Goal: Task Accomplishment & Management: Complete application form

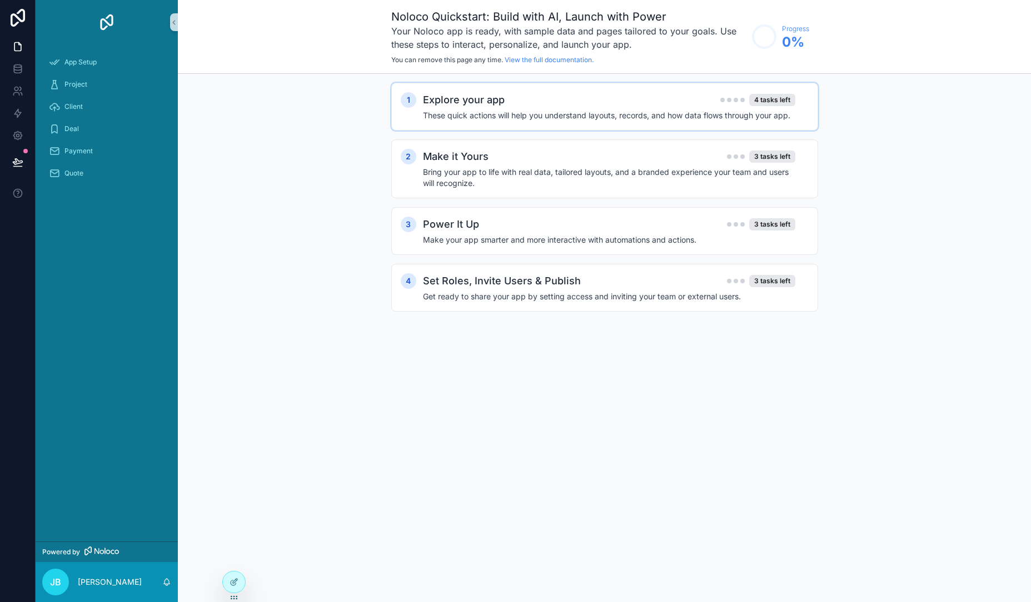
click at [515, 116] on h4 "These quick actions will help you understand layouts, records, and how data flo…" at bounding box center [609, 115] width 372 height 11
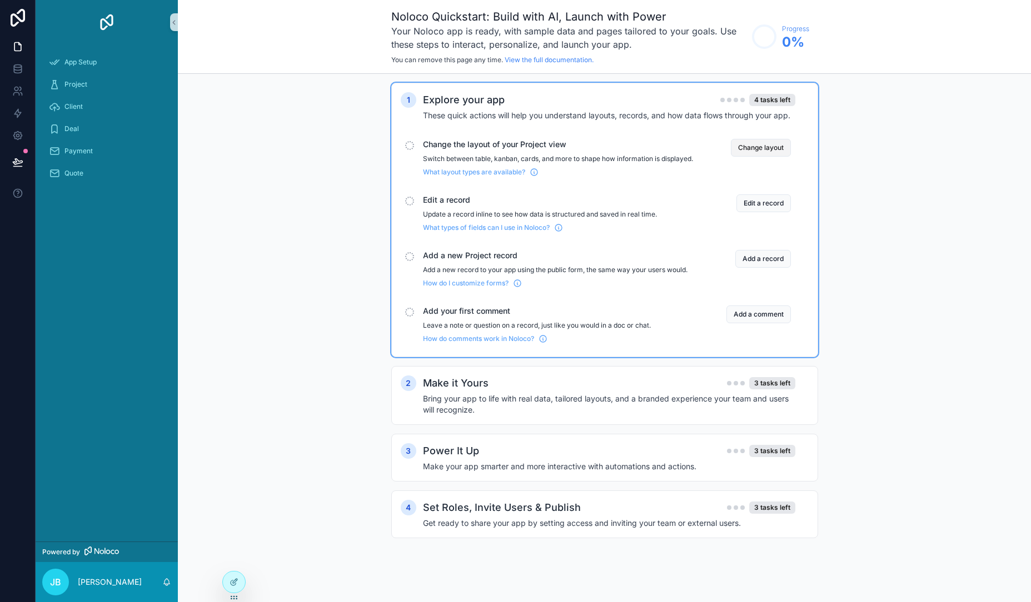
click at [767, 147] on button "Change layout" at bounding box center [761, 148] width 60 height 18
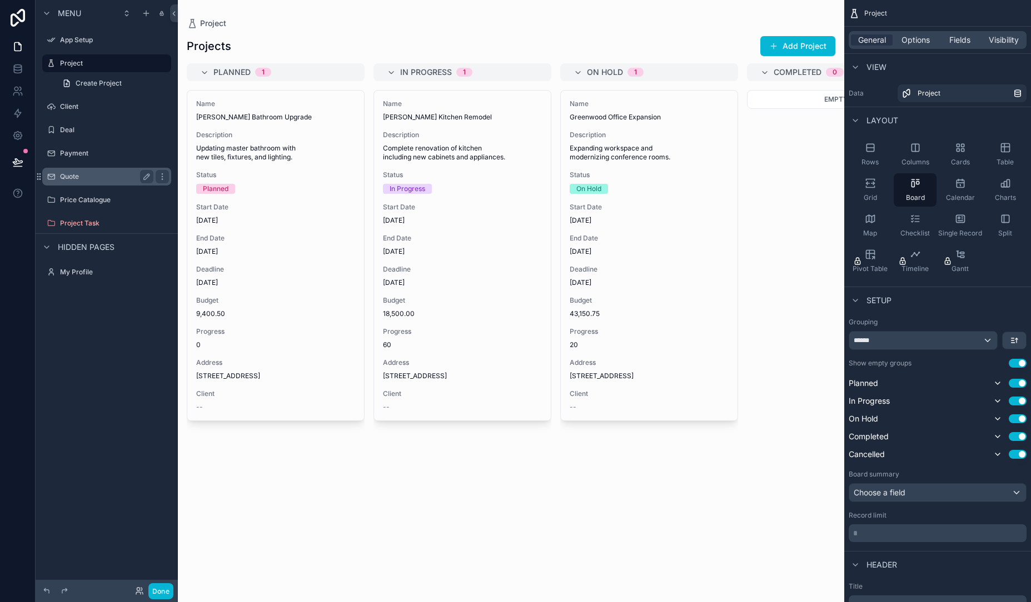
click at [98, 177] on label "Quote" at bounding box center [104, 176] width 89 height 9
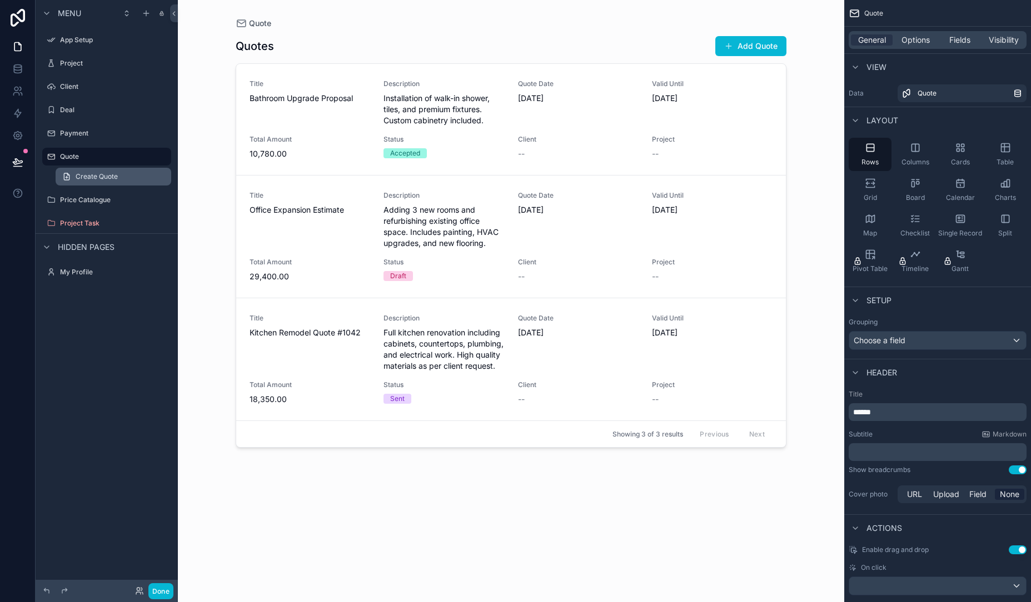
click at [127, 177] on link "Create Quote" at bounding box center [114, 177] width 116 height 18
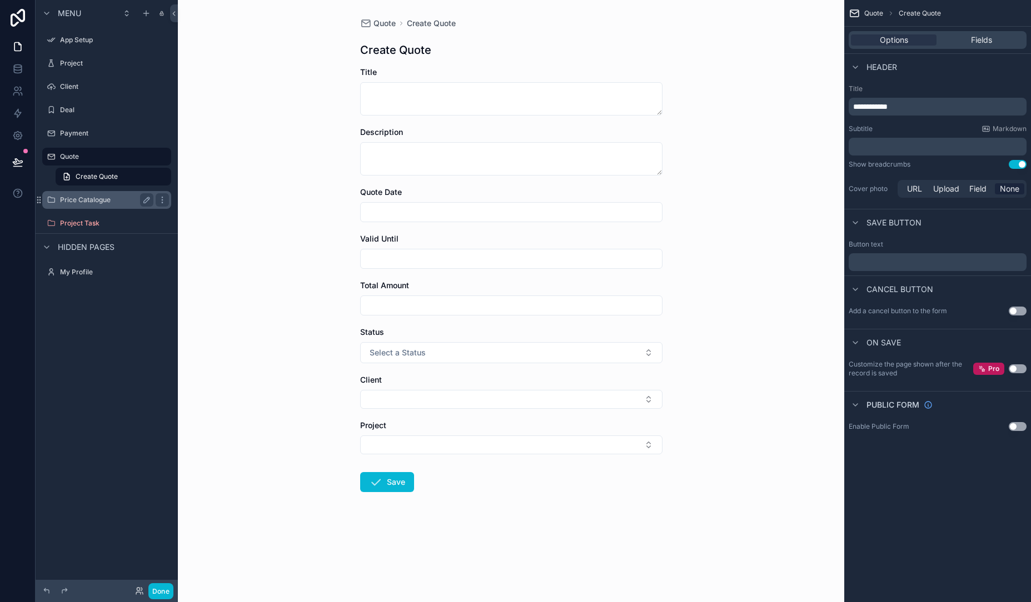
click at [106, 200] on label "Price Catalogue" at bounding box center [104, 200] width 89 height 9
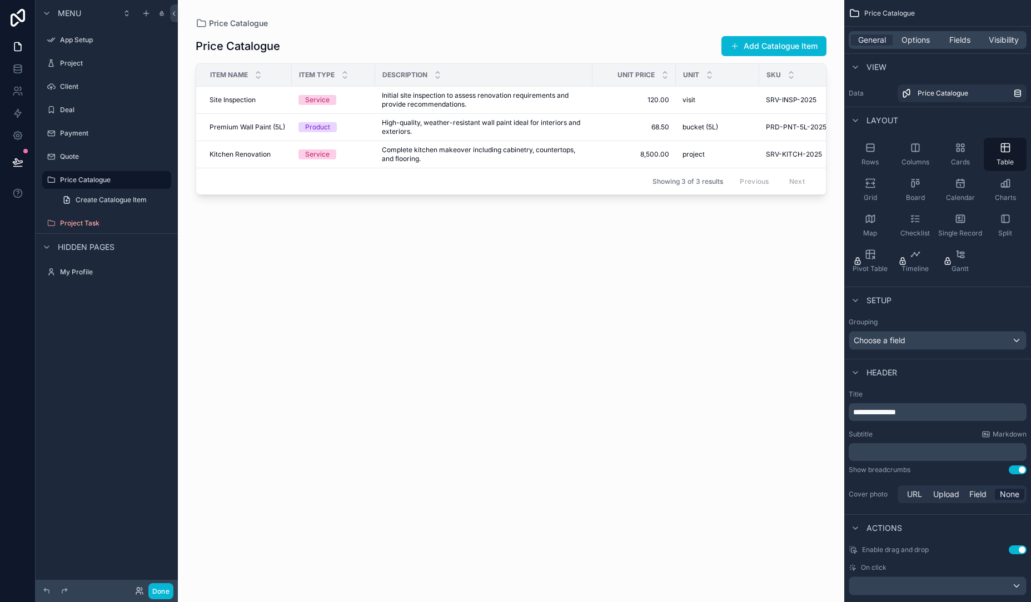
click at [476, 117] on div "scrollable content" at bounding box center [511, 294] width 666 height 589
click at [267, 162] on td "Kitchen Renovation Kitchen Renovation" at bounding box center [244, 154] width 96 height 27
click at [81, 152] on label "Quote" at bounding box center [104, 156] width 89 height 9
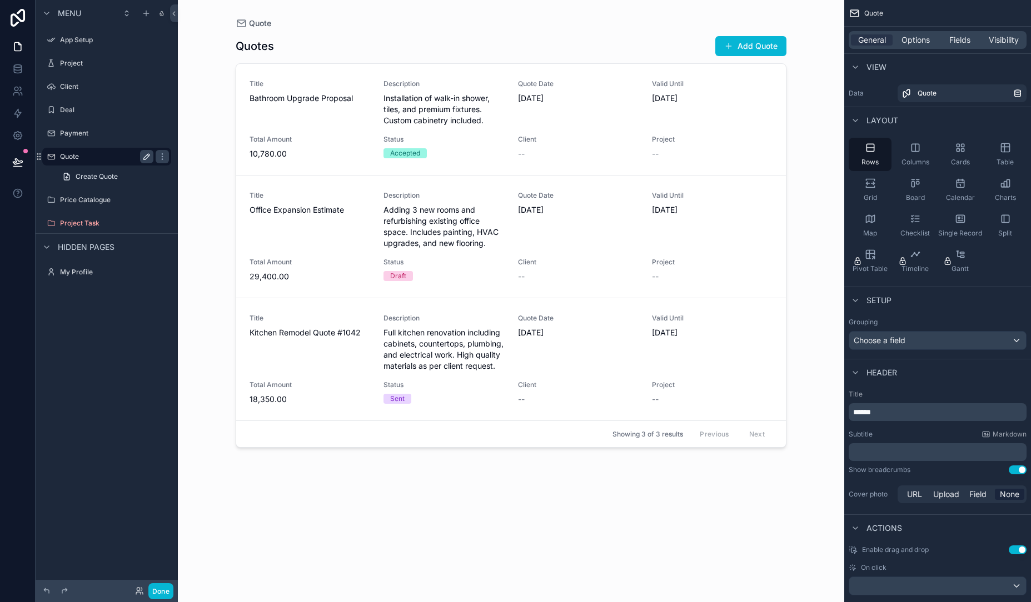
click at [144, 154] on icon "scrollable content" at bounding box center [146, 156] width 9 height 9
click at [118, 171] on link "Create Quote" at bounding box center [114, 177] width 116 height 18
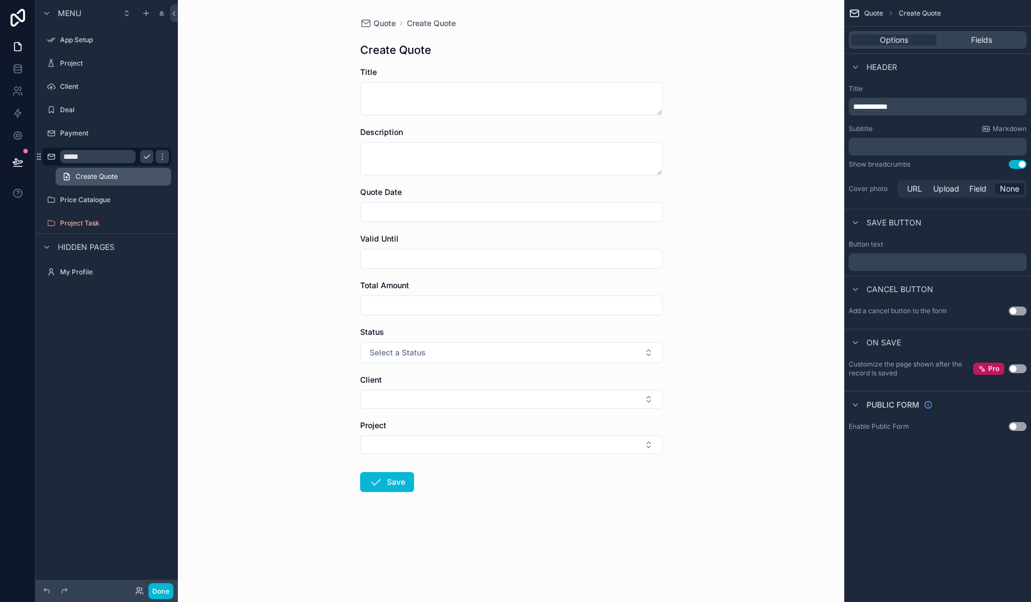
click at [137, 177] on link "Create Quote" at bounding box center [114, 177] width 116 height 18
click at [208, 197] on div "Quote Create Quote Create Quote Title Description Quote Date Valid Until Total …" at bounding box center [511, 301] width 666 height 602
click at [164, 162] on div "scrollable content" at bounding box center [162, 156] width 13 height 13
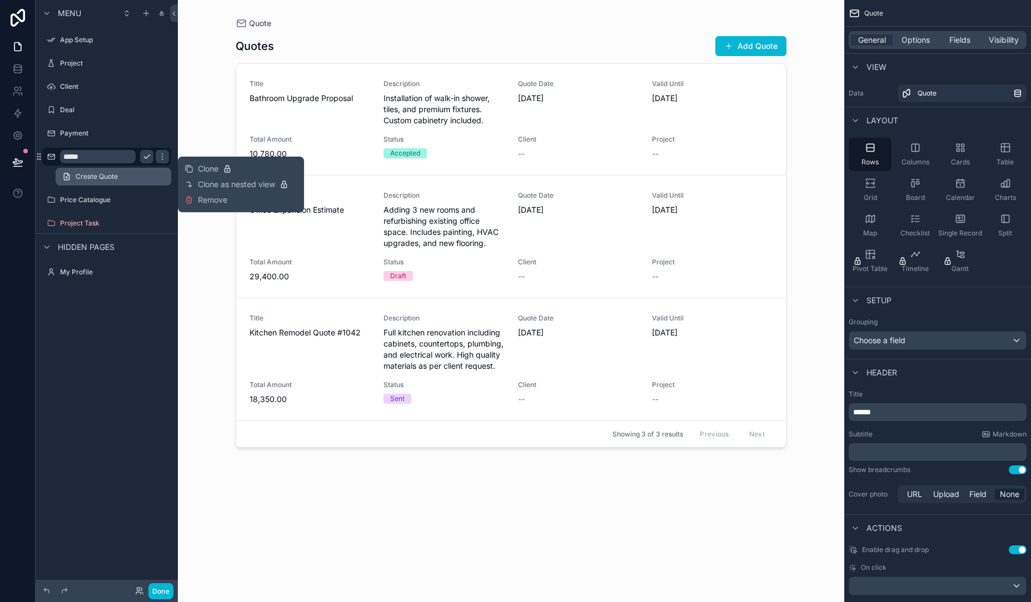
click at [154, 169] on link "Create Quote" at bounding box center [114, 177] width 116 height 18
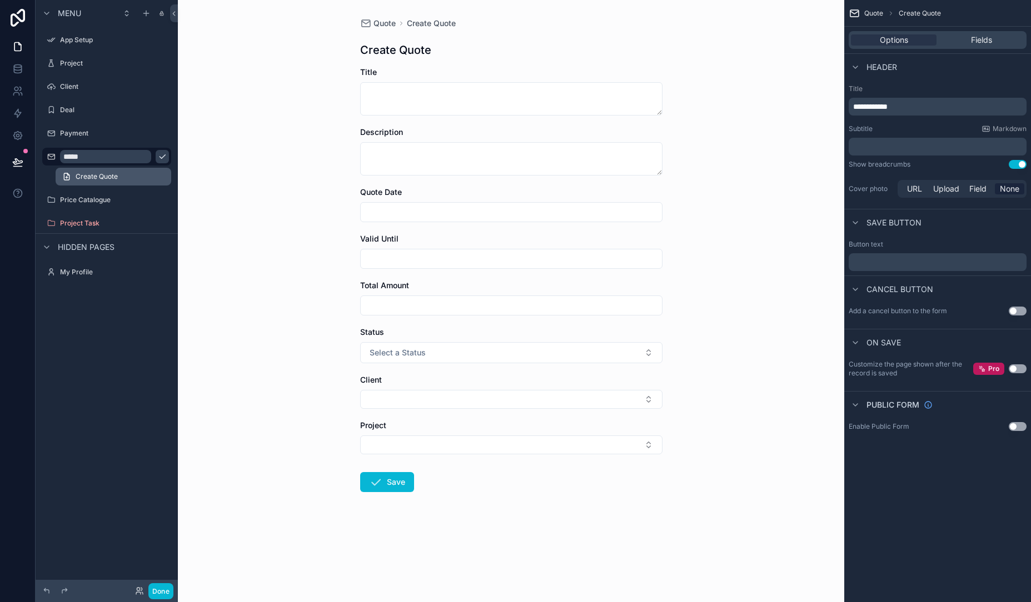
click at [152, 171] on link "Create Quote" at bounding box center [114, 177] width 116 height 18
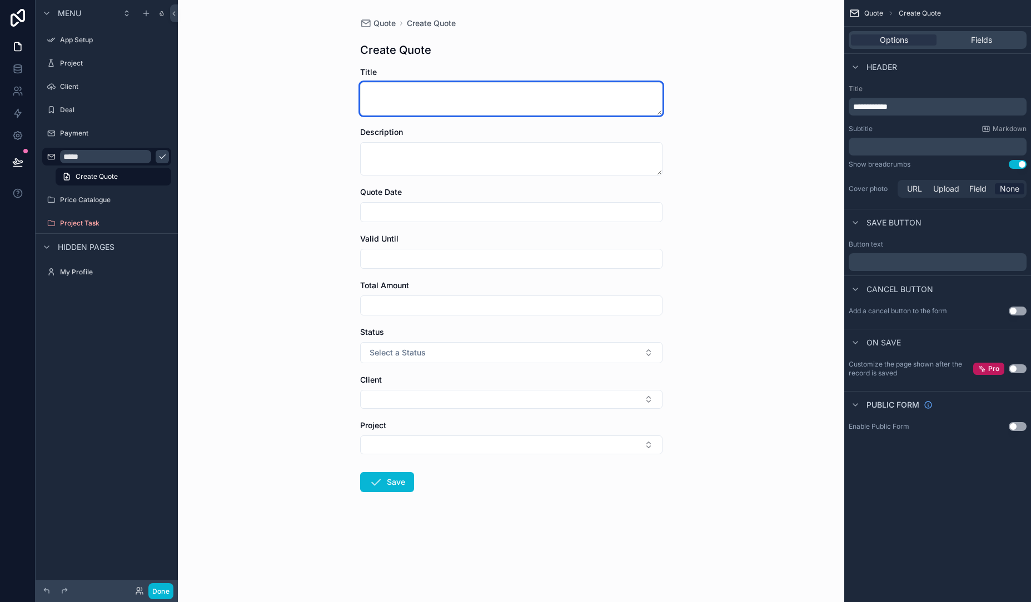
click at [542, 109] on textarea "scrollable content" at bounding box center [511, 98] width 302 height 33
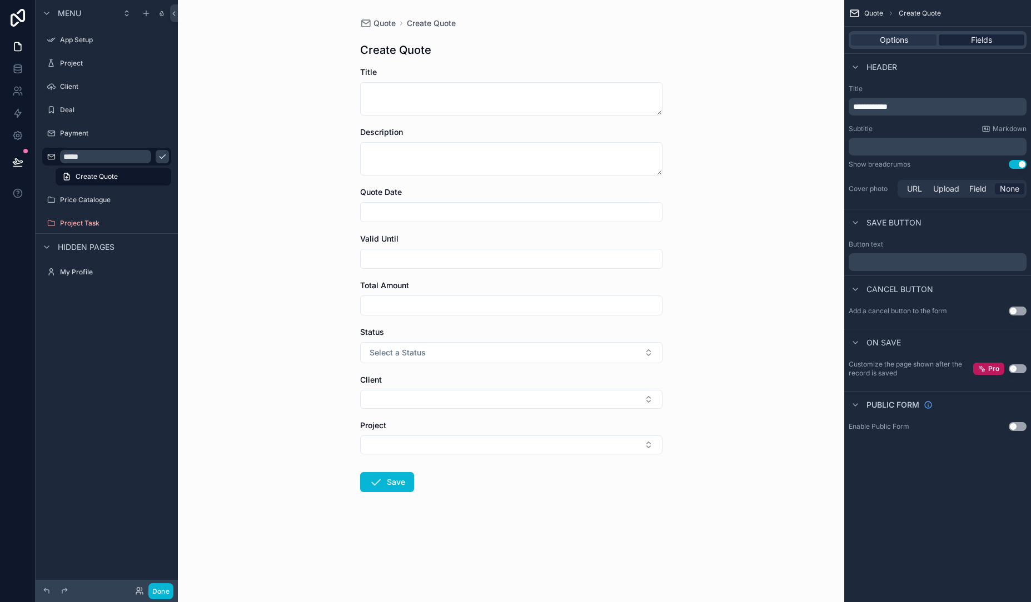
click at [975, 41] on span "Fields" at bounding box center [981, 39] width 21 height 11
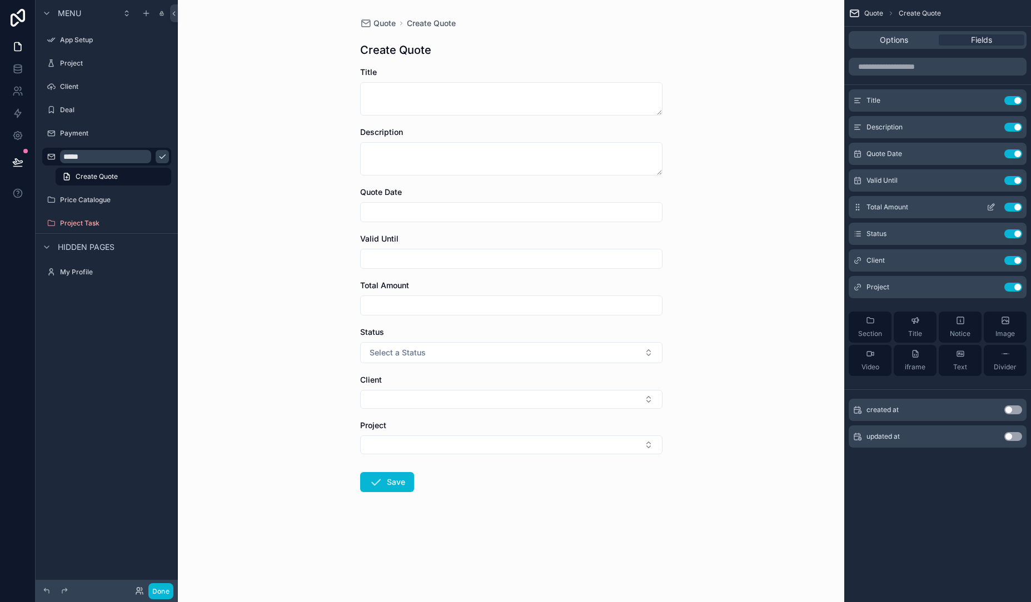
click at [909, 209] on div "Total Amount Use setting" at bounding box center [937, 207] width 178 height 22
click at [986, 208] on icon "scrollable content" at bounding box center [990, 207] width 9 height 9
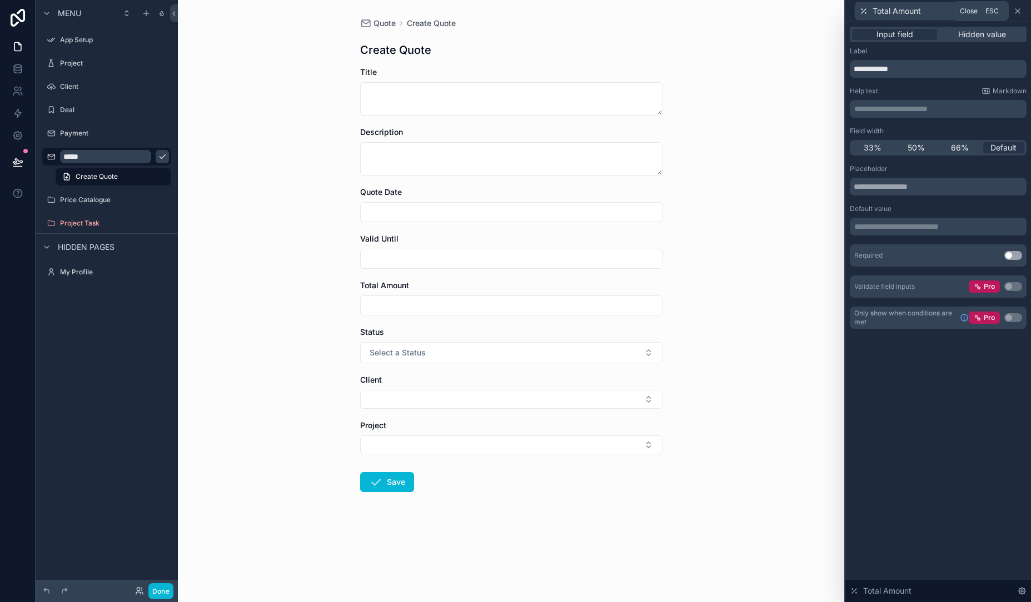
click at [1015, 13] on icon at bounding box center [1017, 11] width 4 height 4
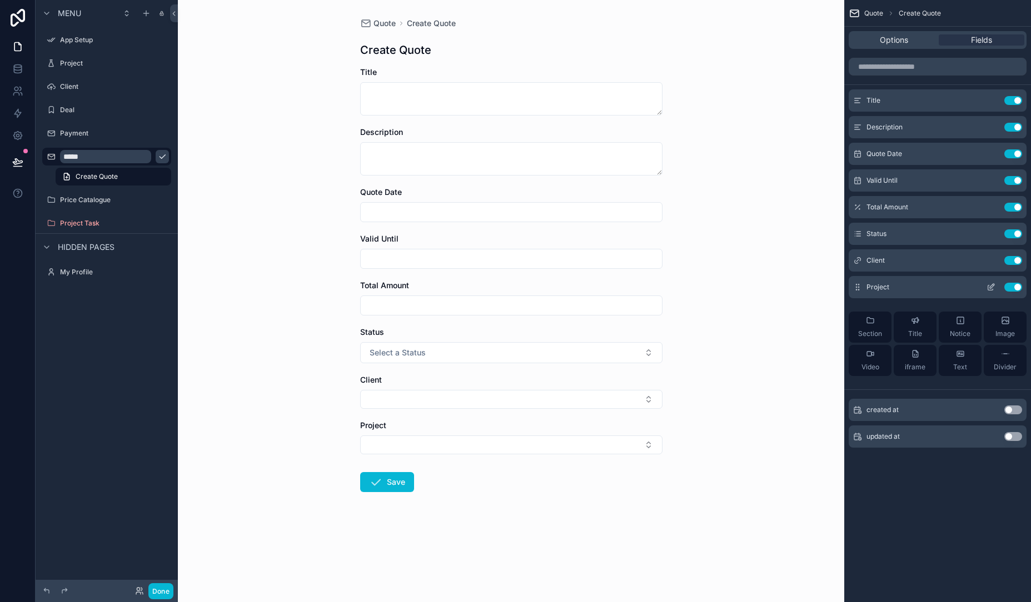
click at [932, 288] on div "Project Use setting" at bounding box center [937, 287] width 178 height 22
click at [879, 291] on span "Project" at bounding box center [877, 287] width 23 height 9
click at [383, 481] on button "Save" at bounding box center [387, 482] width 54 height 20
click at [574, 397] on button "Select Button" at bounding box center [511, 399] width 302 height 19
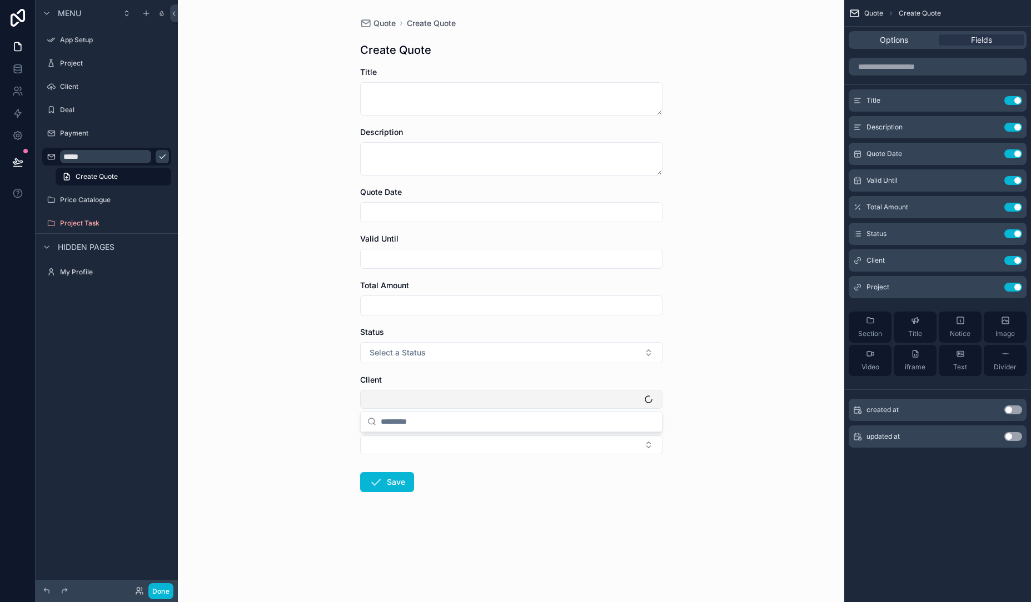
click at [573, 397] on button "Select Button" at bounding box center [511, 399] width 302 height 19
click at [541, 356] on button "Select a Status" at bounding box center [511, 352] width 302 height 21
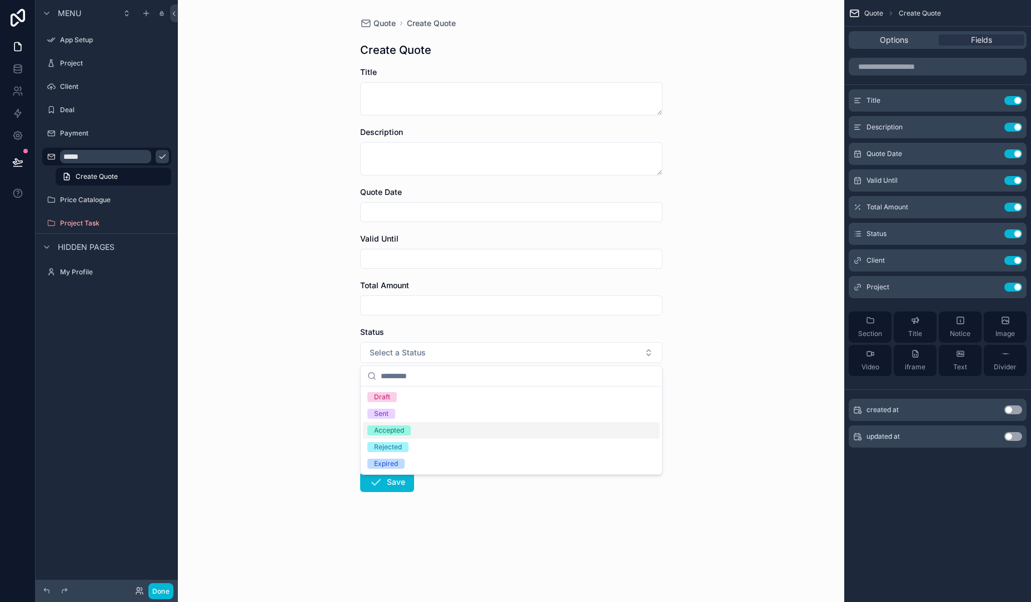
click at [293, 346] on div "Quote Create Quote Create Quote Title Description Quote Date Valid Until Total …" at bounding box center [511, 301] width 666 height 602
click at [437, 307] on input "scrollable content" at bounding box center [511, 306] width 301 height 16
type input "*"
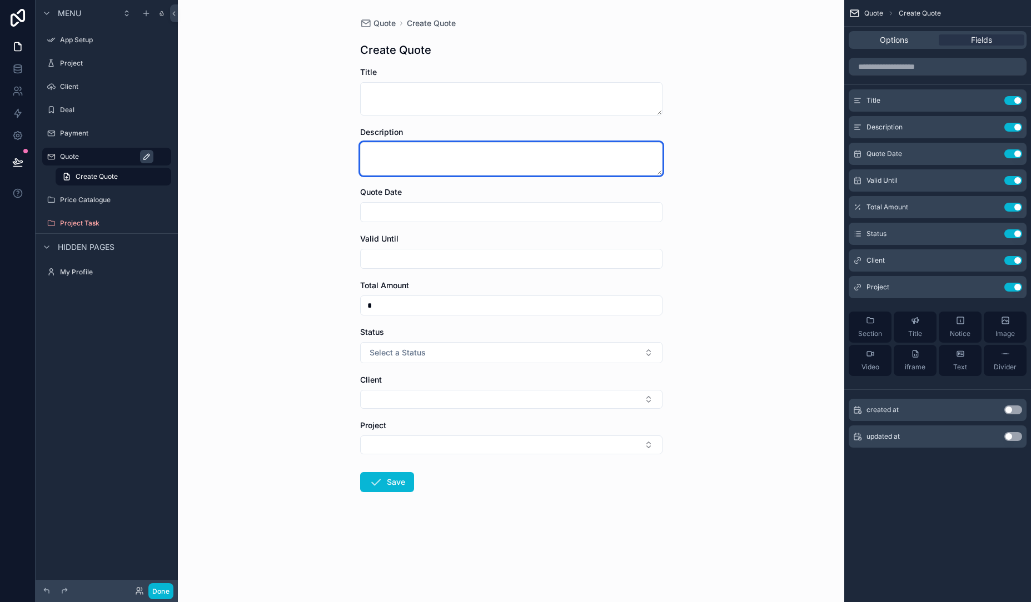
click at [427, 147] on textarea "scrollable content" at bounding box center [511, 158] width 302 height 33
click at [90, 151] on div "Quote" at bounding box center [114, 156] width 109 height 13
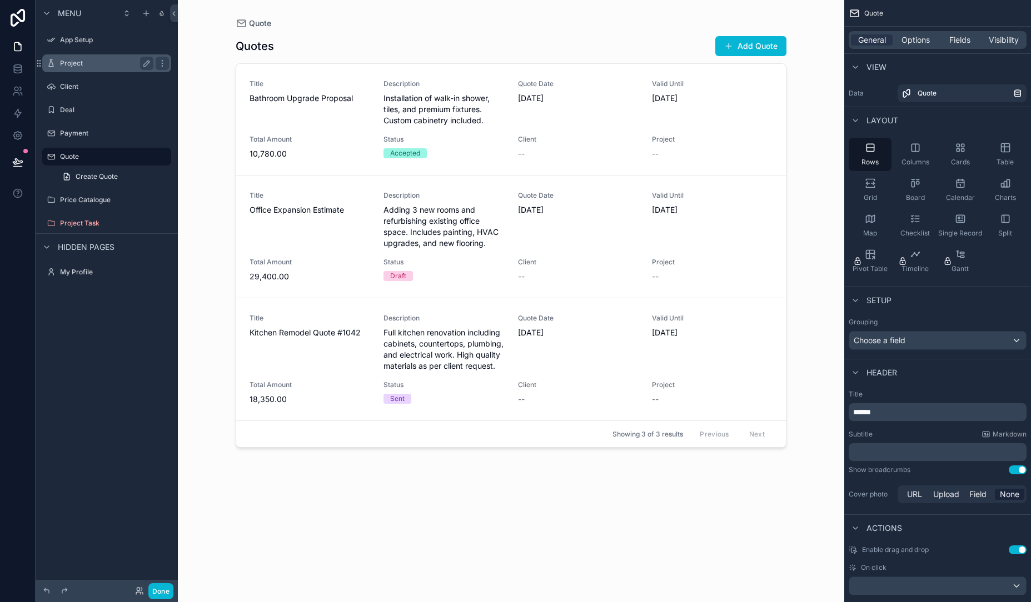
click at [83, 57] on div "Project" at bounding box center [106, 63] width 93 height 13
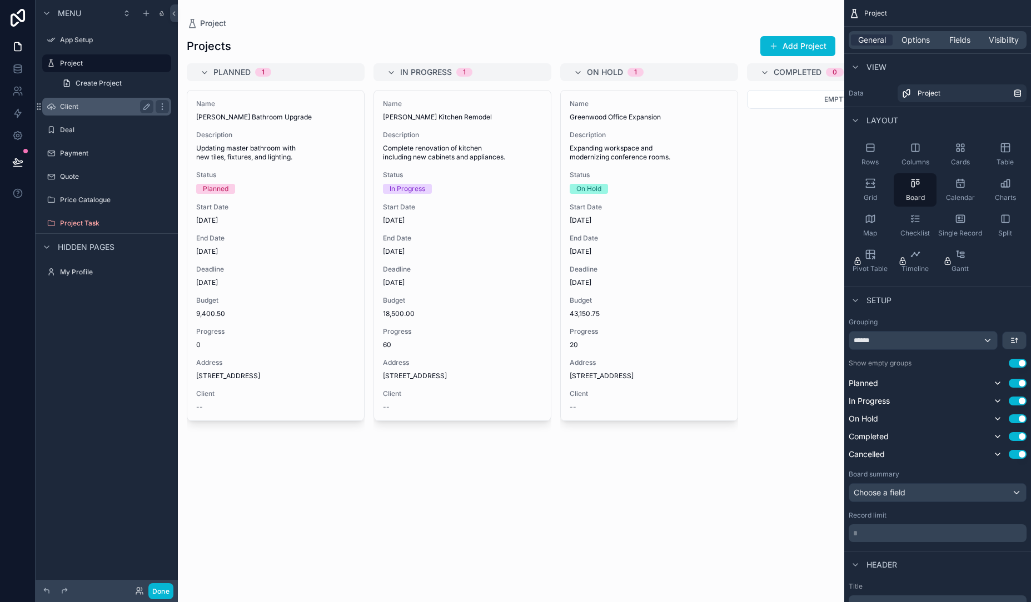
click at [89, 100] on div "Client" at bounding box center [106, 106] width 93 height 13
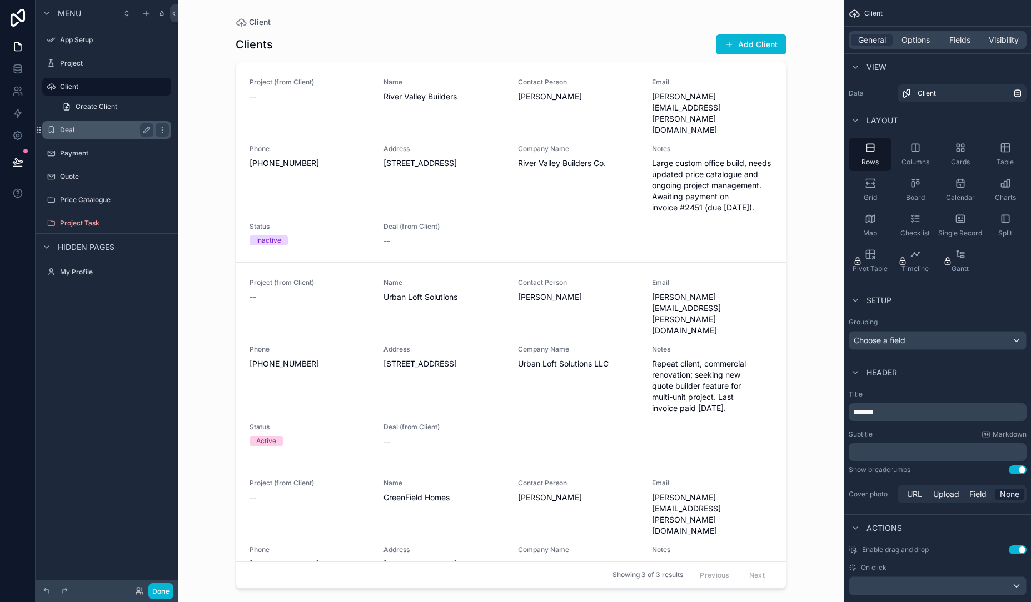
click at [108, 131] on label "Deal" at bounding box center [104, 130] width 89 height 9
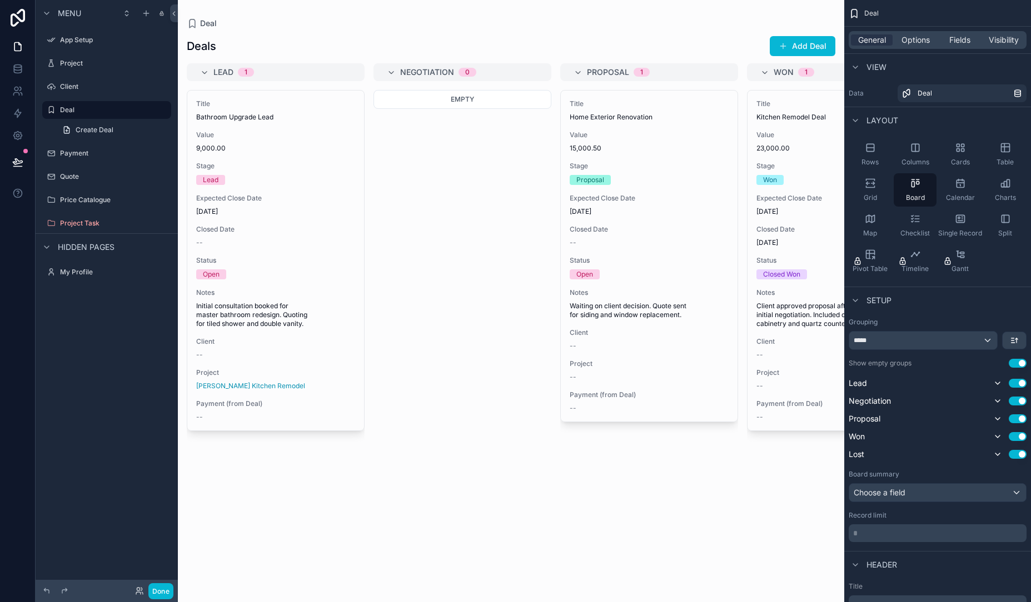
drag, startPoint x: 373, startPoint y: 585, endPoint x: 431, endPoint y: 581, distance: 58.5
click at [431, 581] on div "scrollable content" at bounding box center [511, 301] width 666 height 602
click at [89, 152] on label "Payment" at bounding box center [104, 153] width 89 height 9
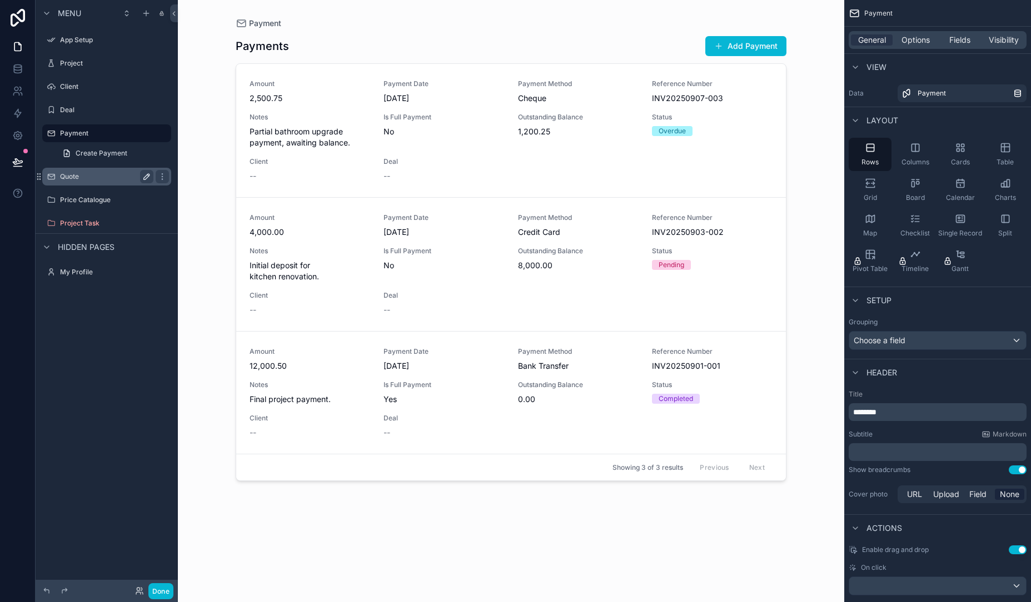
click at [61, 172] on label "Quote" at bounding box center [104, 176] width 89 height 9
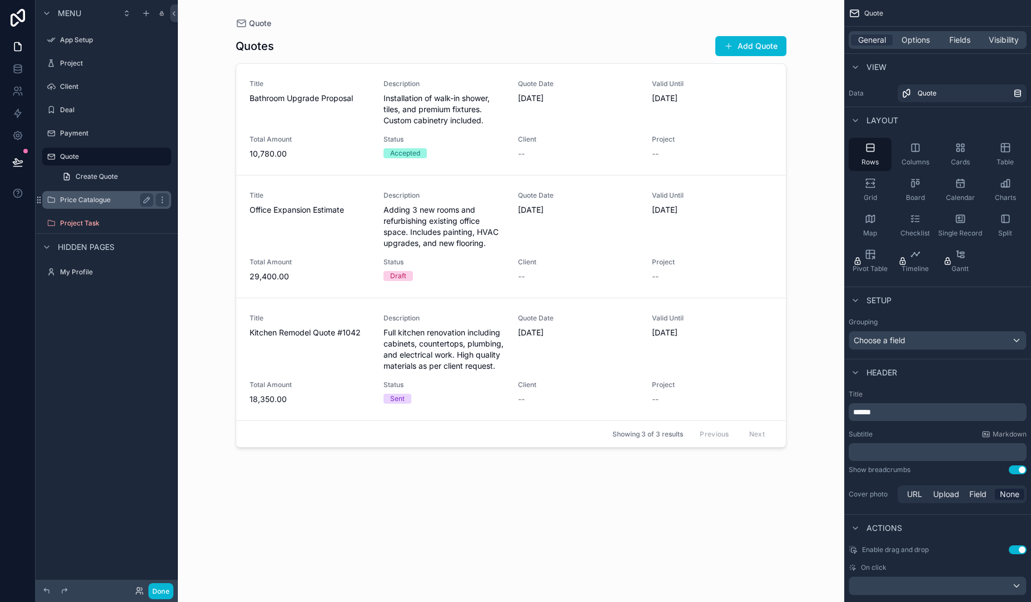
click at [103, 199] on label "Price Catalogue" at bounding box center [104, 200] width 89 height 9
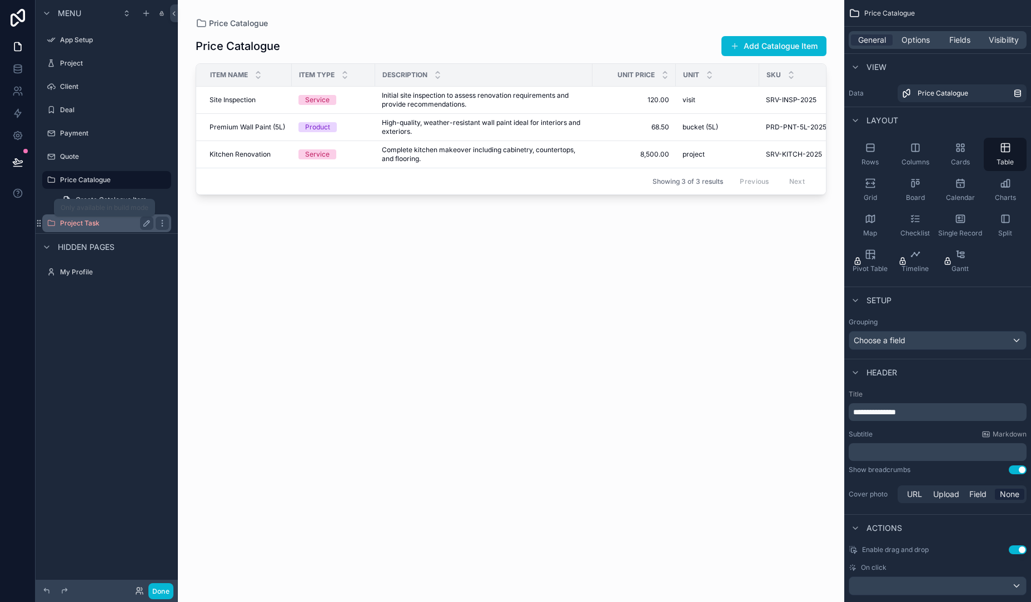
click at [81, 223] on label "Project Task" at bounding box center [104, 223] width 89 height 9
